Goal: Transaction & Acquisition: Purchase product/service

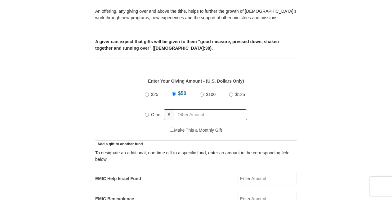
scroll to position [261, 0]
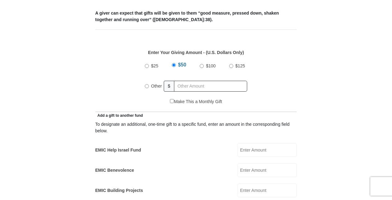
click at [146, 84] on input "Other" at bounding box center [147, 86] width 4 height 4
radio input "true"
type input "100"
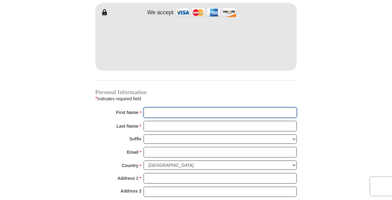
scroll to position [556, 0]
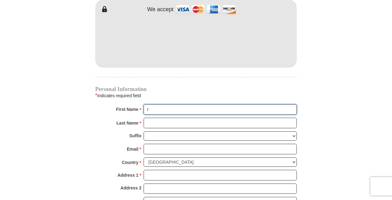
click at [156, 104] on input "r" at bounding box center [219, 109] width 153 height 11
type input "[PERSON_NAME]"
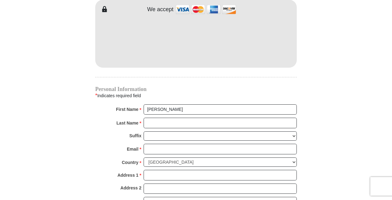
type input "50.00"
type input "0.00"
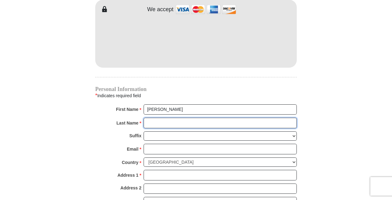
type input "[PERSON_NAME]"
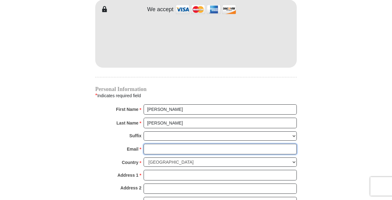
type input "[EMAIL_ADDRESS][DOMAIN_NAME]"
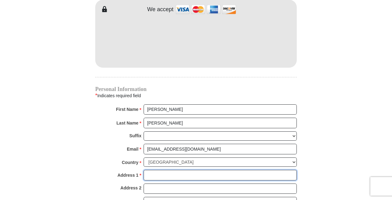
type input "[STREET_ADDRESS][US_STATE]"
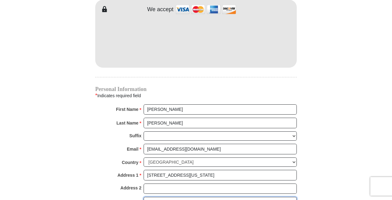
type input "Ashland"
select select "VA"
type input "23005"
type input "8048407479"
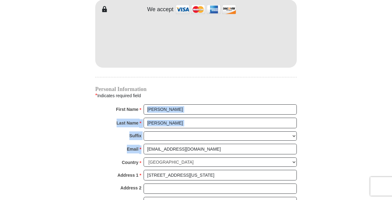
drag, startPoint x: 390, startPoint y: 106, endPoint x: 389, endPoint y: 135, distance: 28.5
click at [389, 135] on body "[GEOGRAPHIC_DATA][DEMOGRAPHIC_DATA] Online Giving Because of gifts like yours, …" at bounding box center [196, 16] width 392 height 1145
drag, startPoint x: 389, startPoint y: 135, endPoint x: 343, endPoint y: 114, distance: 51.0
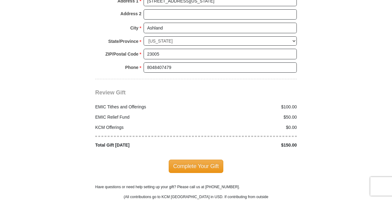
scroll to position [718, 0]
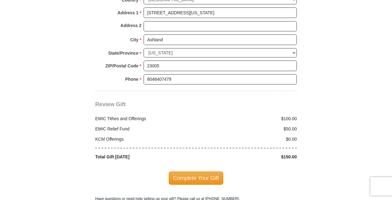
click at [290, 132] on div "KCM Offerings $0.00" at bounding box center [196, 137] width 208 height 10
click at [287, 126] on div "$50.00" at bounding box center [248, 129] width 104 height 7
click at [288, 126] on div "$50.00" at bounding box center [248, 129] width 104 height 7
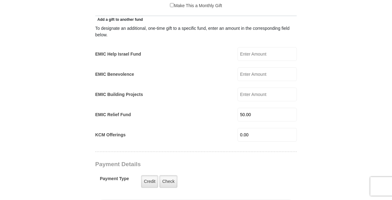
scroll to position [358, 0]
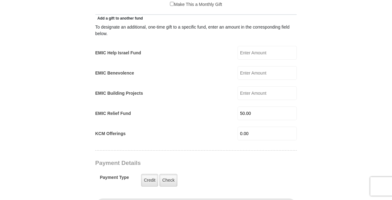
click at [263, 106] on input "50.00" at bounding box center [266, 113] width 59 height 14
type input "0.00"
click at [359, 121] on form "[GEOGRAPHIC_DATA][DEMOGRAPHIC_DATA] Online Giving Because of gifts like yours, …" at bounding box center [195, 130] width 353 height 927
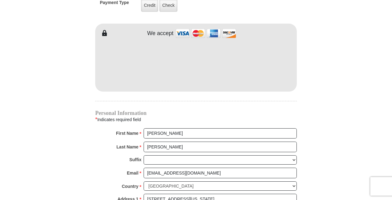
scroll to position [539, 0]
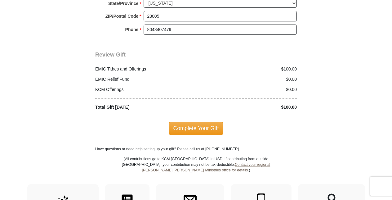
scroll to position [768, 0]
click at [204, 121] on span "Complete Your Gift" at bounding box center [196, 127] width 55 height 13
